Goal: Check status

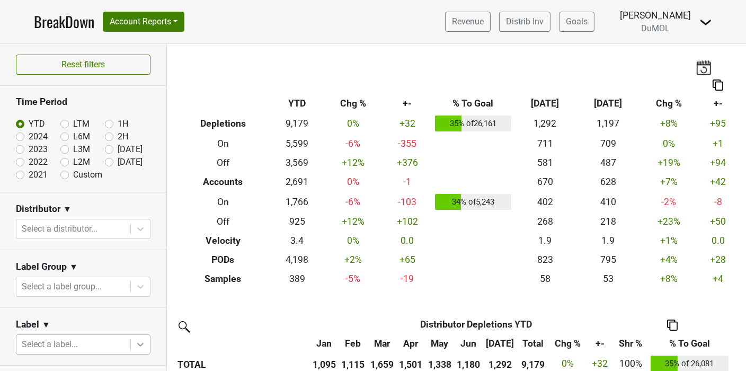
scroll to position [118, 0]
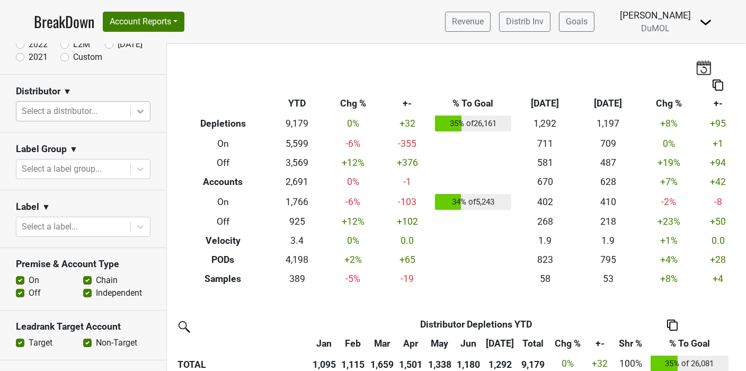
click at [137, 110] on icon at bounding box center [140, 112] width 6 height 4
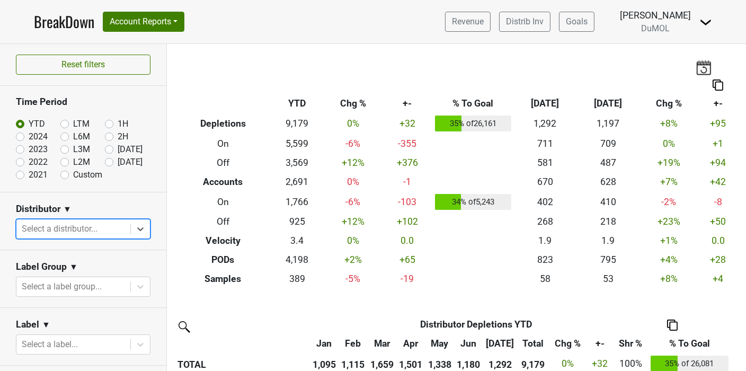
click at [118, 159] on label "[DATE]" at bounding box center [130, 162] width 25 height 13
click at [105, 159] on input "[DATE]" at bounding box center [126, 161] width 42 height 11
radio input "true"
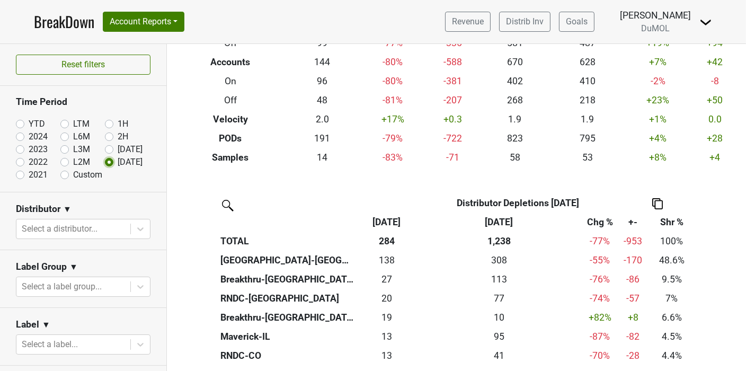
scroll to position [176, 0]
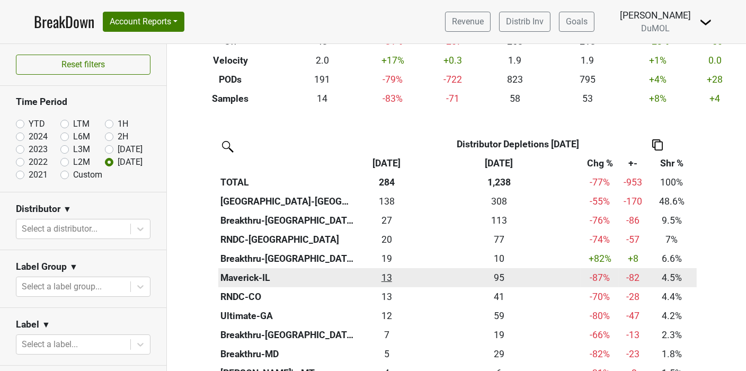
click at [381, 278] on div "12.833 13" at bounding box center [387, 278] width 56 height 14
